Goal: Obtain resource: Download file/media

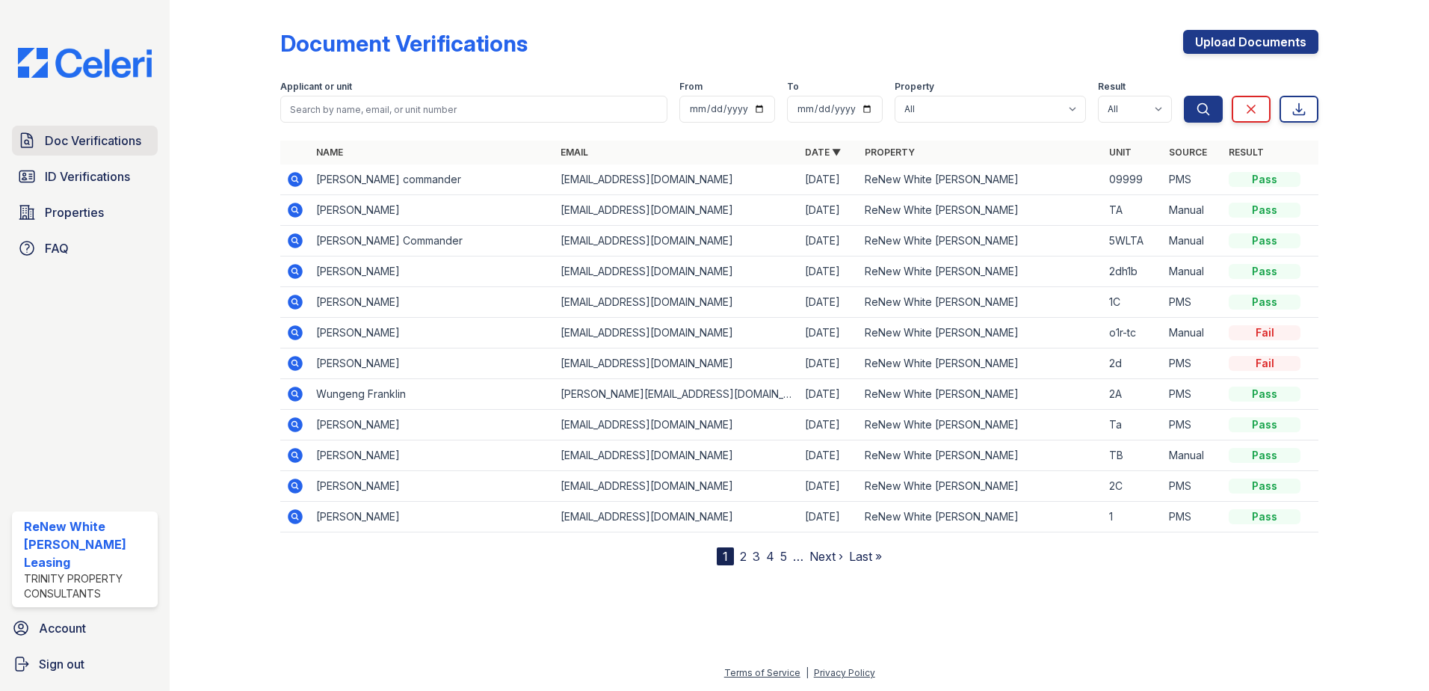
click at [134, 154] on link "Doc Verifications" at bounding box center [85, 141] width 146 height 30
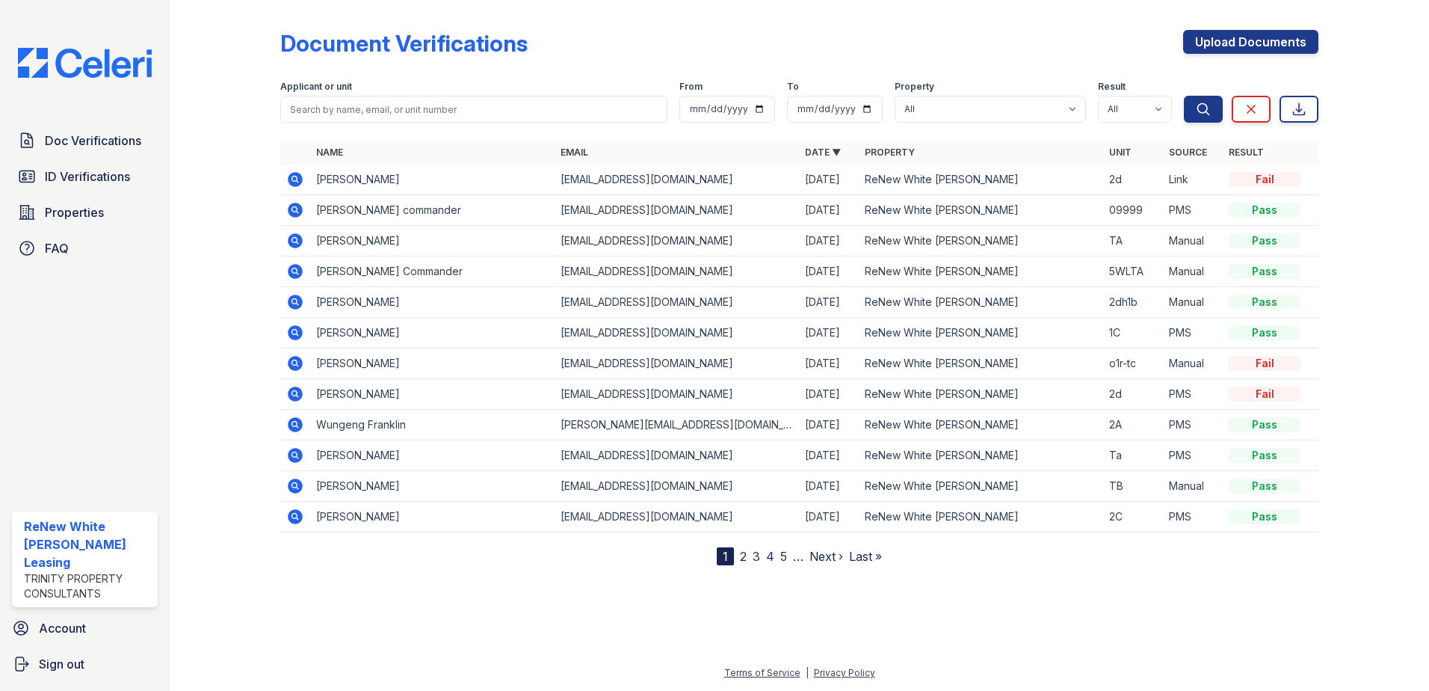
click at [290, 238] on icon at bounding box center [295, 240] width 15 height 15
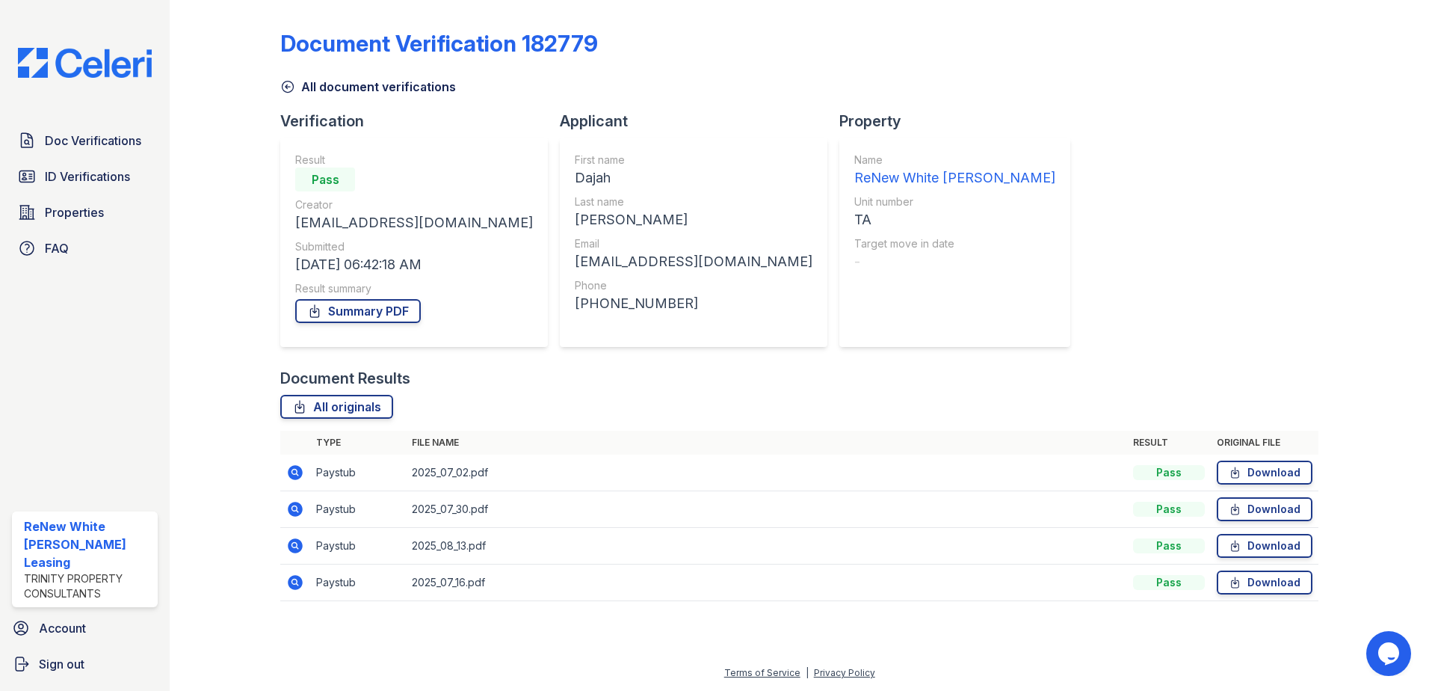
click at [296, 471] on icon at bounding box center [294, 471] width 4 height 4
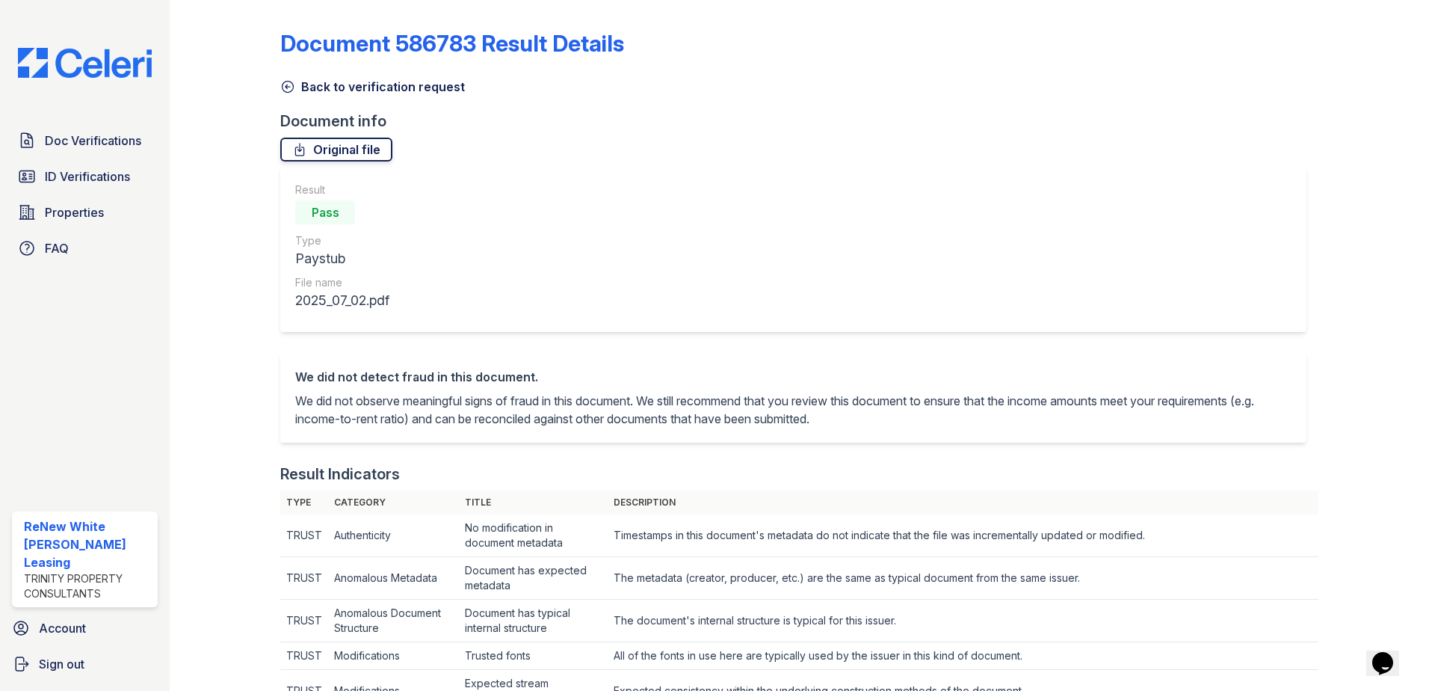
click at [364, 154] on link "Original file" at bounding box center [336, 150] width 112 height 24
